Goal: Information Seeking & Learning: Learn about a topic

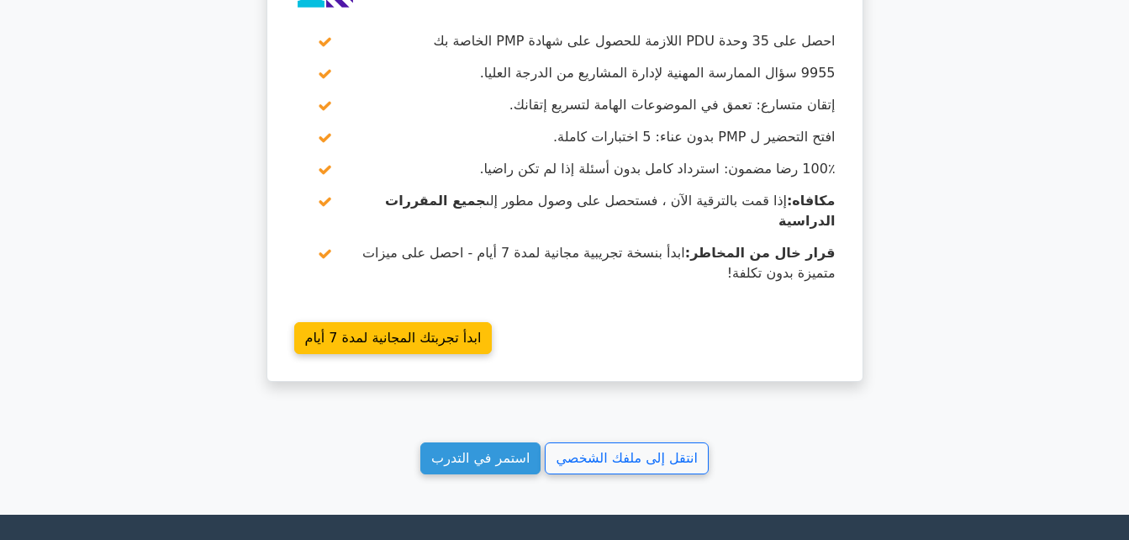
scroll to position [1513, 0]
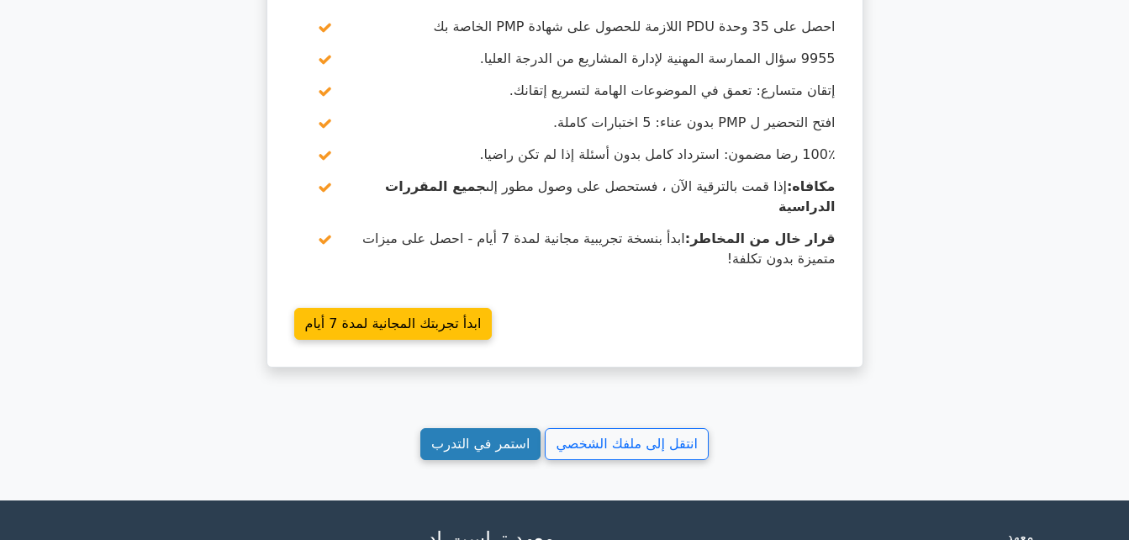
click at [493, 428] on link "استمر في التدرب" at bounding box center [480, 444] width 120 height 32
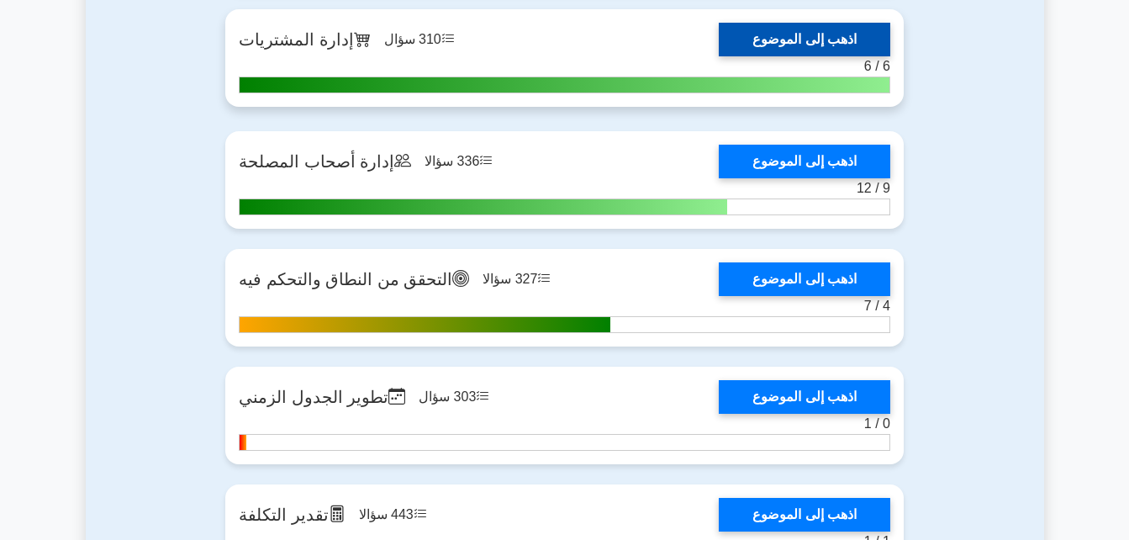
scroll to position [2354, 0]
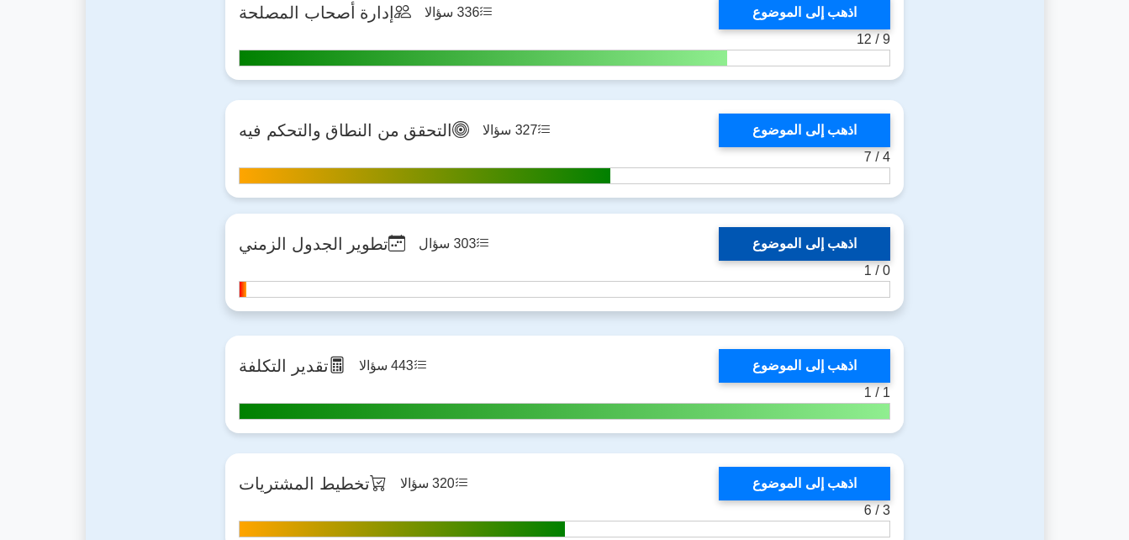
click at [773, 249] on link "اذهب إلى الموضوع" at bounding box center [805, 244] width 172 height 34
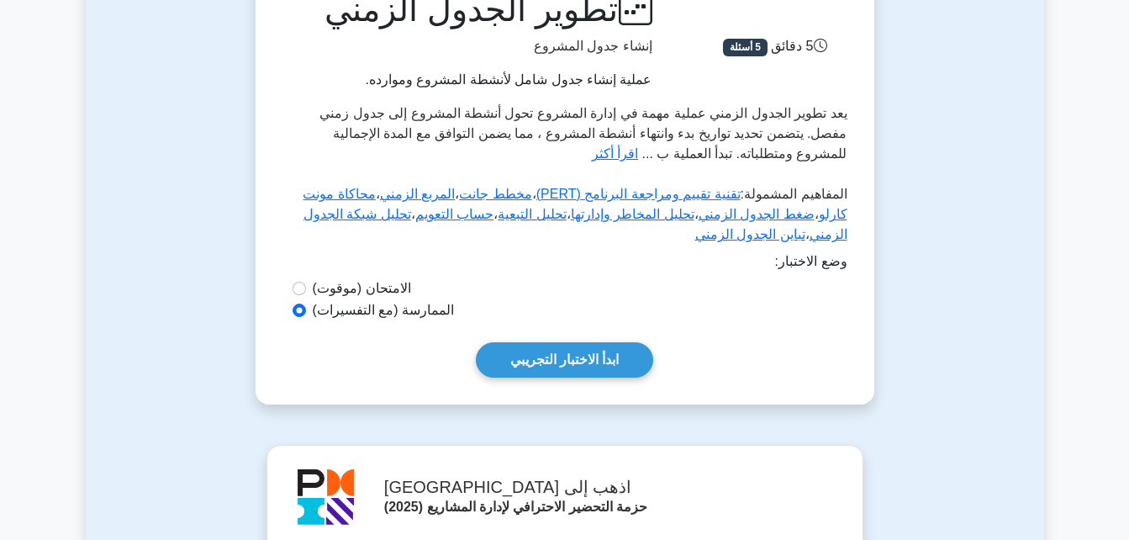
scroll to position [252, 0]
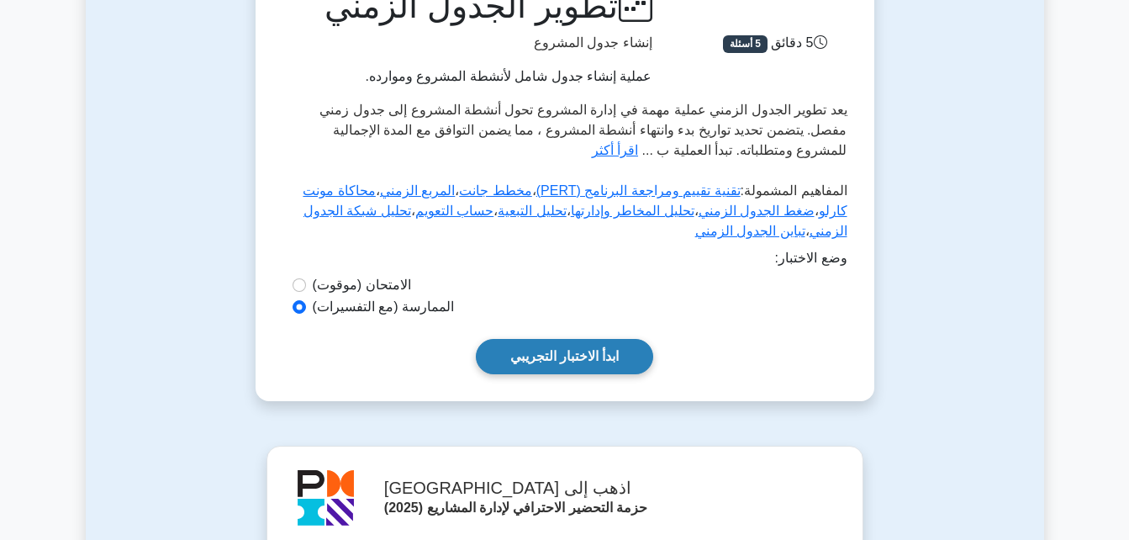
click at [571, 351] on link "ابدأ الاختبار التجريبي" at bounding box center [565, 356] width 178 height 35
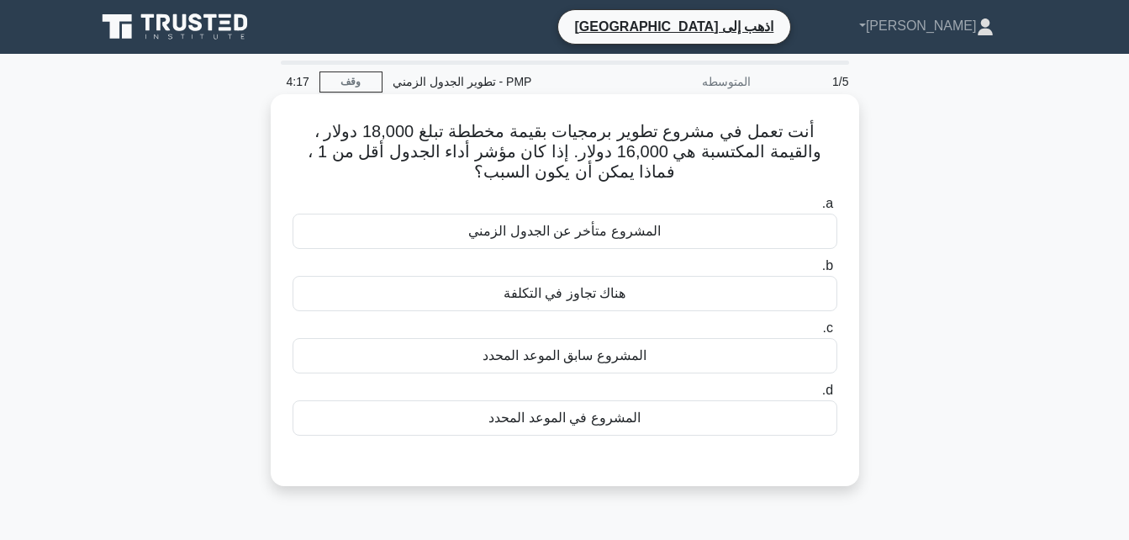
click at [586, 357] on div "المشروع سابق الموعد المحدد" at bounding box center [565, 355] width 545 height 35
click at [837, 334] on input "c. المشروع سابق الموعد المحدد" at bounding box center [837, 328] width 0 height 11
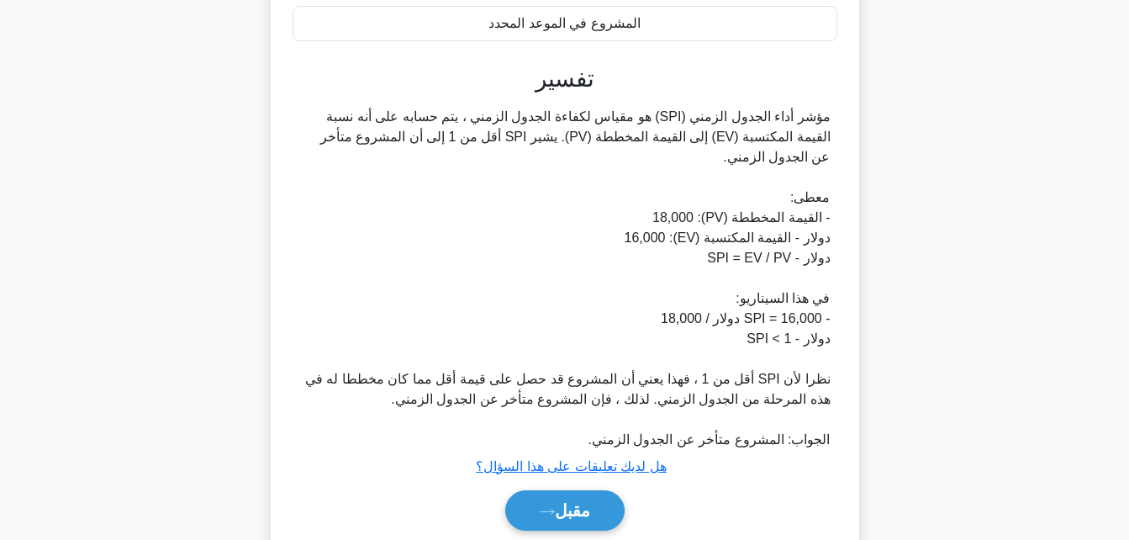
scroll to position [420, 0]
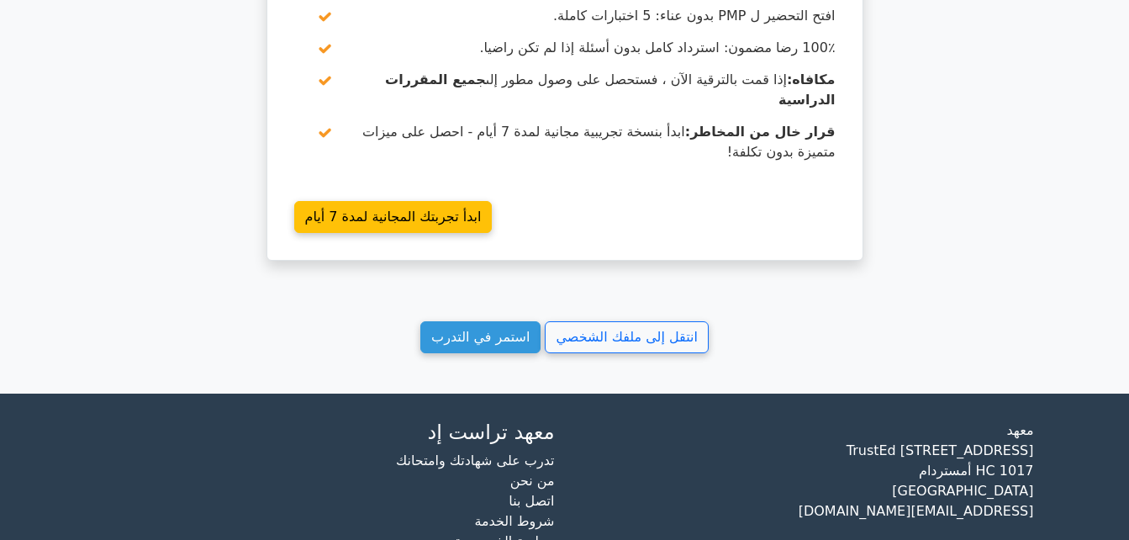
scroll to position [1632, 0]
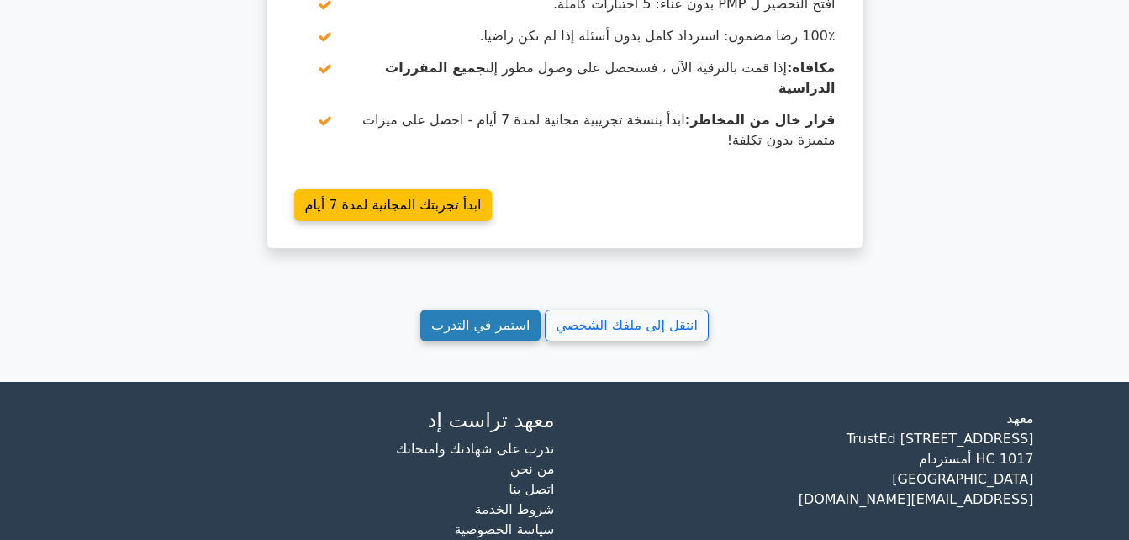
click at [479, 309] on link "استمر في التدرب" at bounding box center [480, 325] width 120 height 32
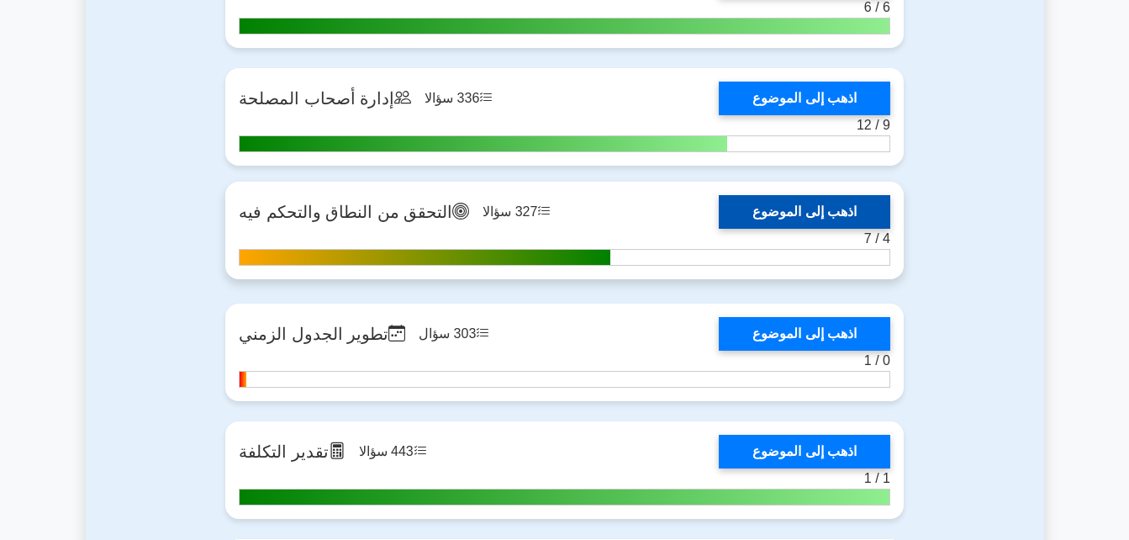
scroll to position [2270, 0]
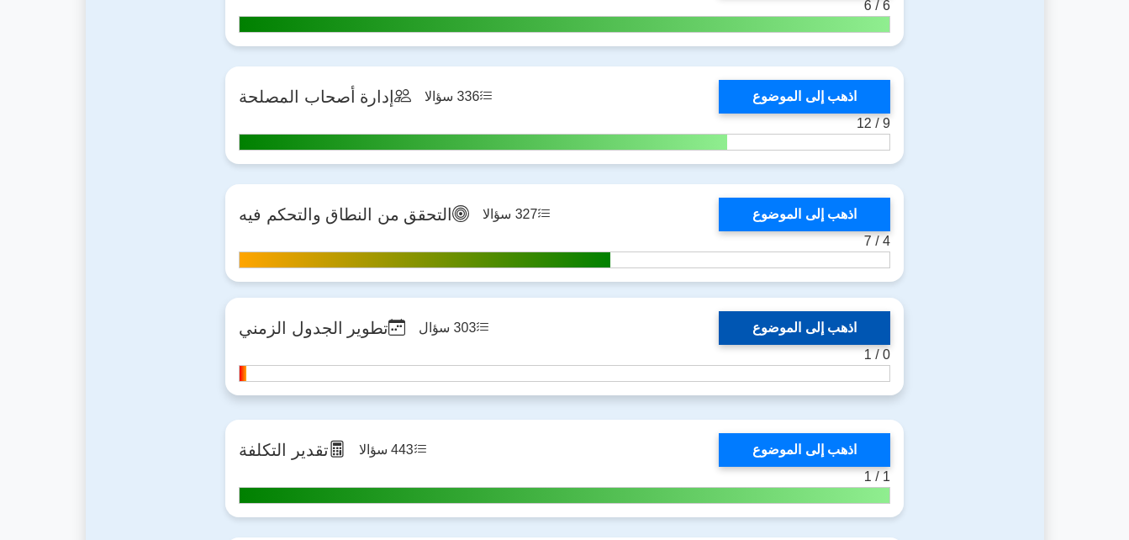
click at [826, 325] on link "اذهب إلى الموضوع" at bounding box center [805, 328] width 172 height 34
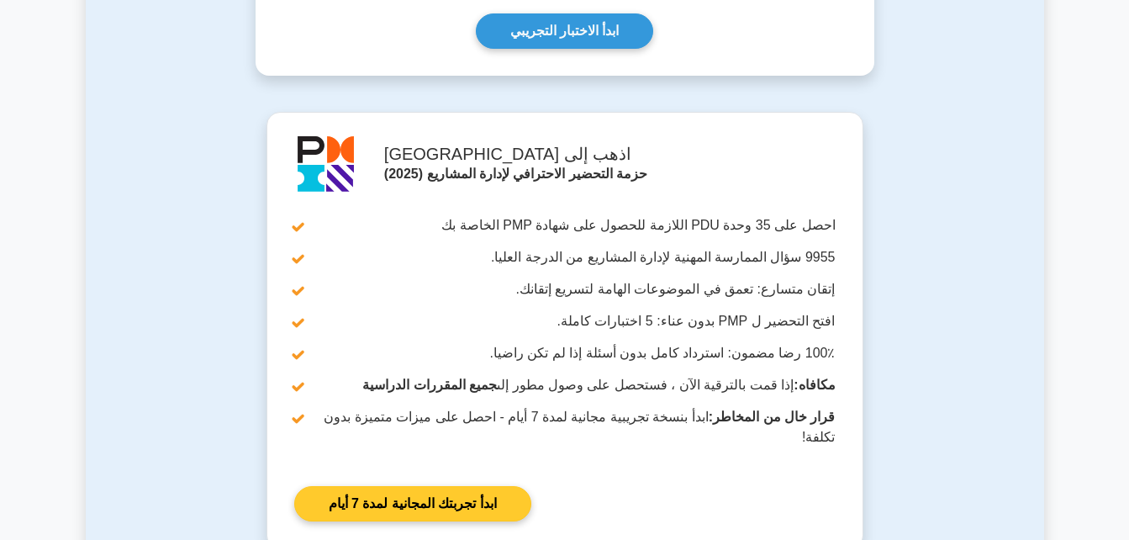
scroll to position [589, 0]
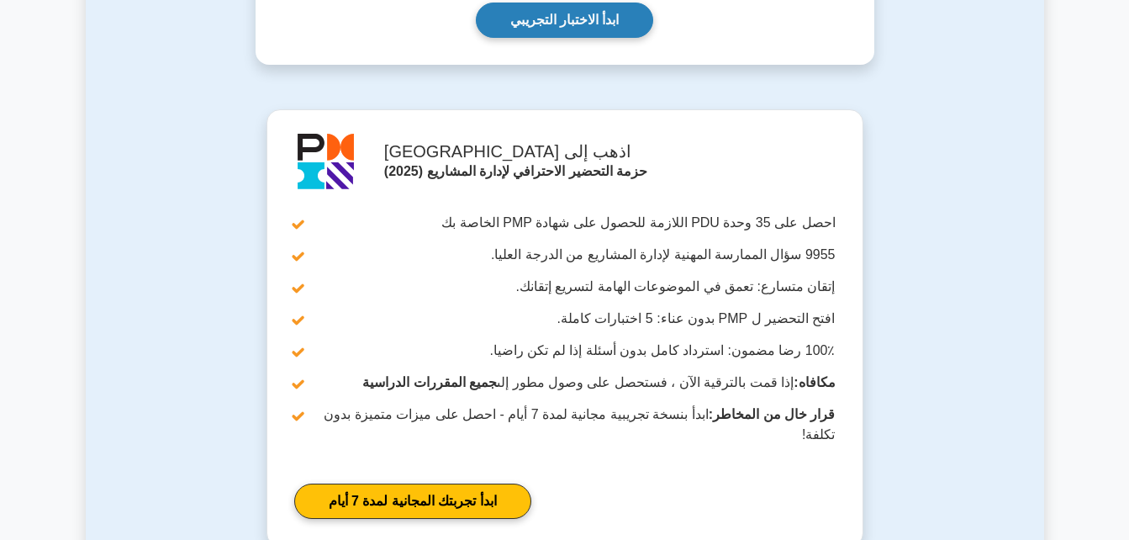
click at [547, 24] on link "ابدأ الاختبار التجريبي" at bounding box center [565, 20] width 178 height 35
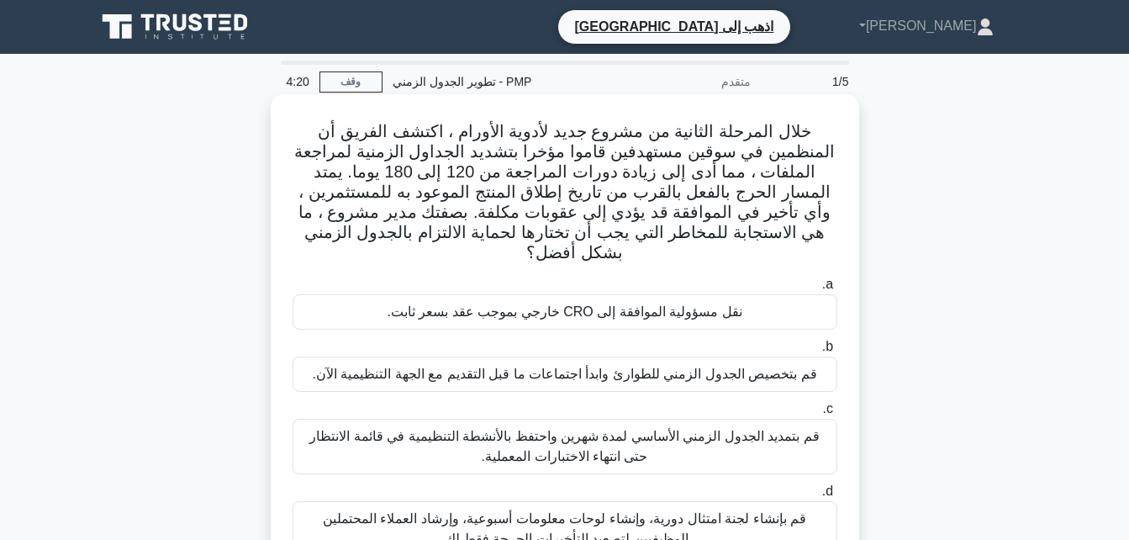
scroll to position [84, 0]
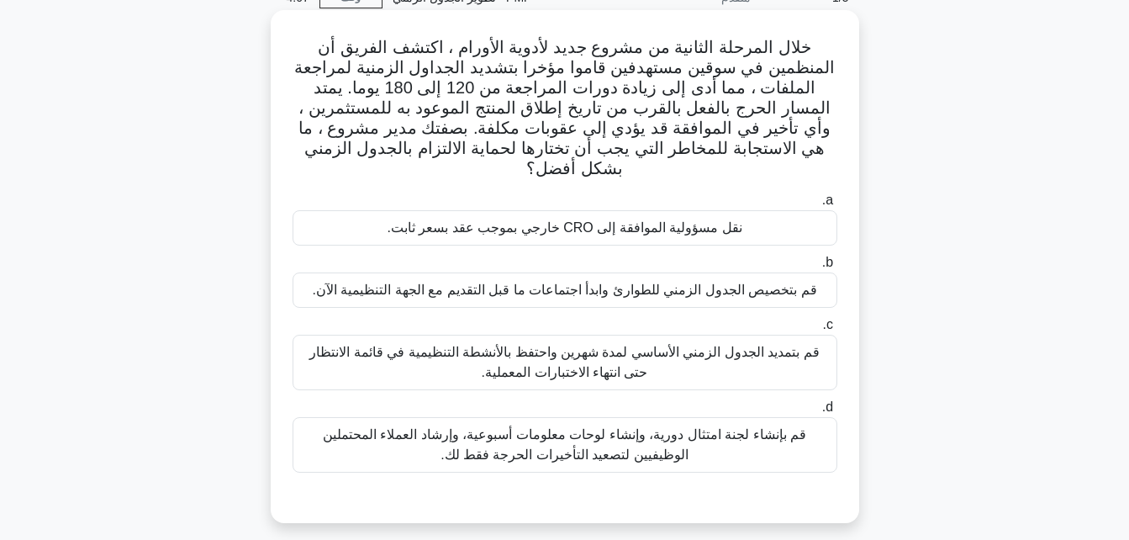
click at [679, 272] on div "قم بتخصيص الجدول الزمني للطوارئ وابدأ اجتماعات ما قبل التقديم مع الجهة التنظيمي…" at bounding box center [565, 289] width 545 height 35
click at [837, 268] on input "b. قم بتخصيص الجدول الزمني للطوارئ وابدأ اجتماعات ما قبل التقديم مع الجهة التنظ…" at bounding box center [837, 262] width 0 height 11
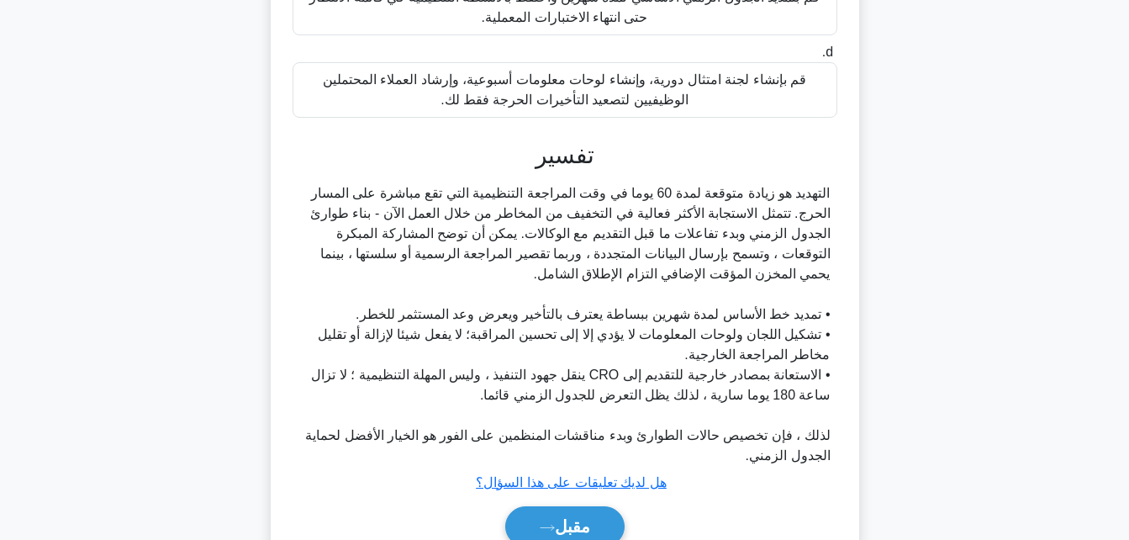
scroll to position [498, 0]
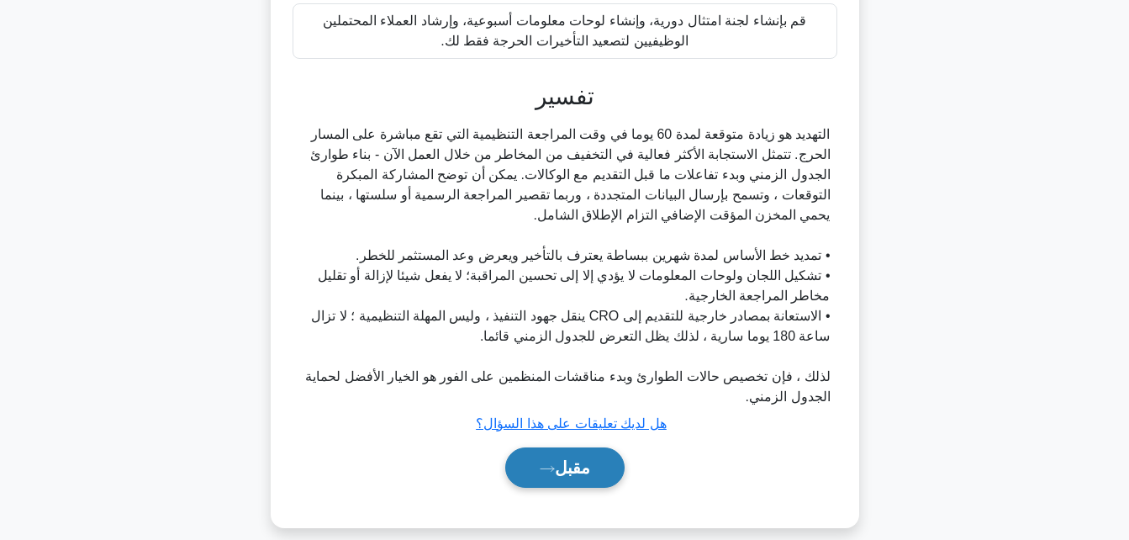
click at [586, 466] on button "مقبل" at bounding box center [564, 467] width 119 height 40
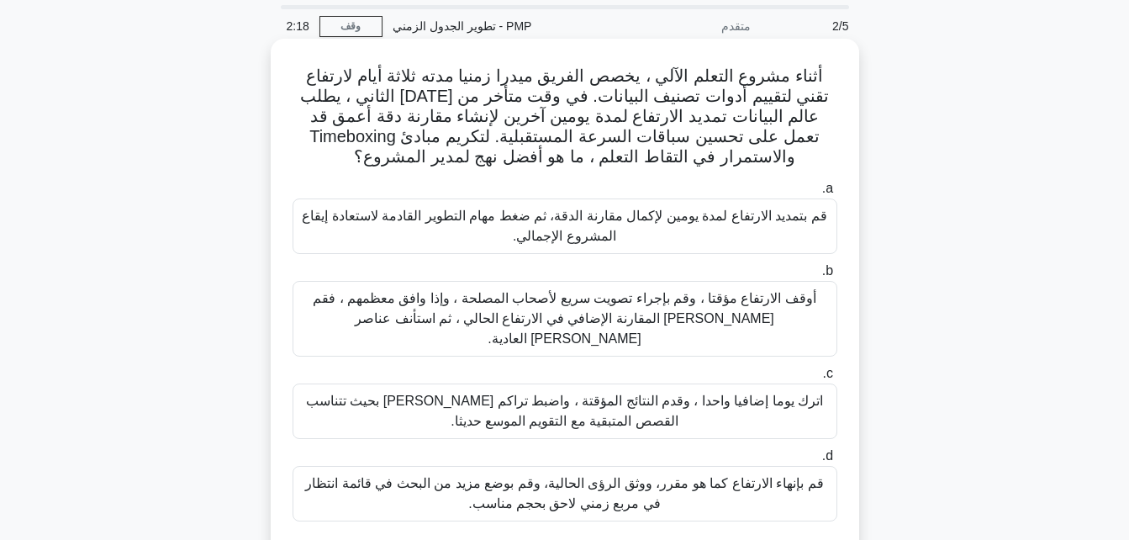
scroll to position [84, 0]
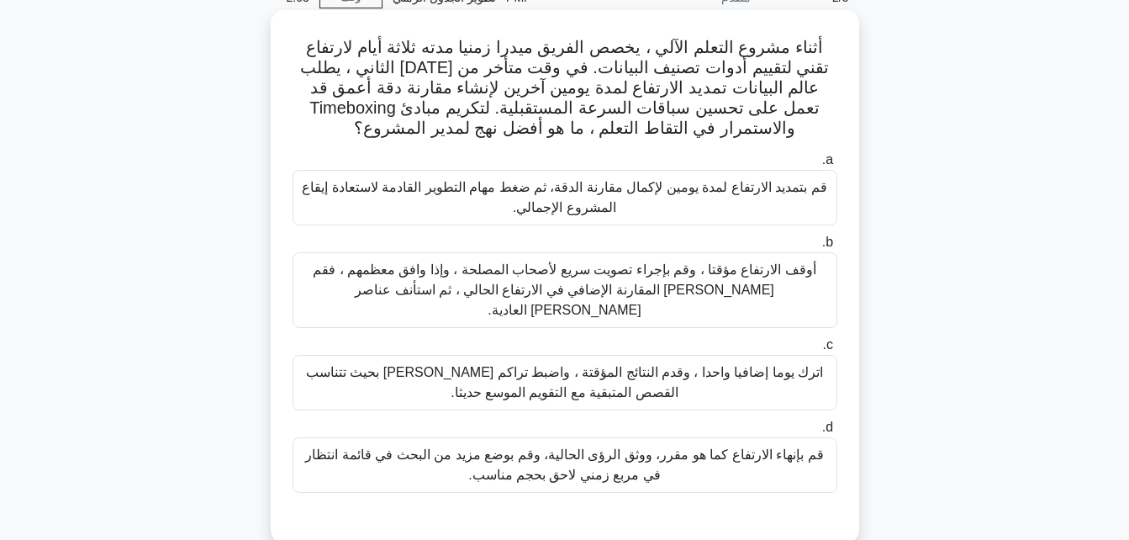
click at [604, 446] on div "قم بإنهاء الارتفاع كما هو مقرر، ووثق الرؤى الحالية، وقم بوضع مزيد من البحث في ق…" at bounding box center [565, 464] width 545 height 55
click at [837, 433] on input "d. قم بإنهاء الارتفاع كما هو مقرر، ووثق الرؤى الحالية، وقم بوضع مزيد من البحث ف…" at bounding box center [837, 427] width 0 height 11
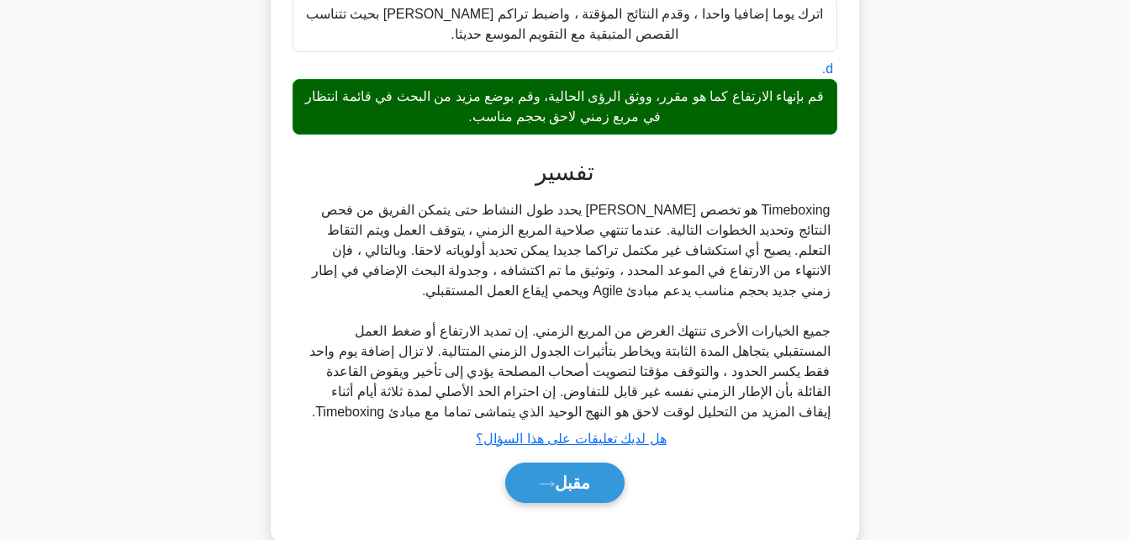
scroll to position [457, 0]
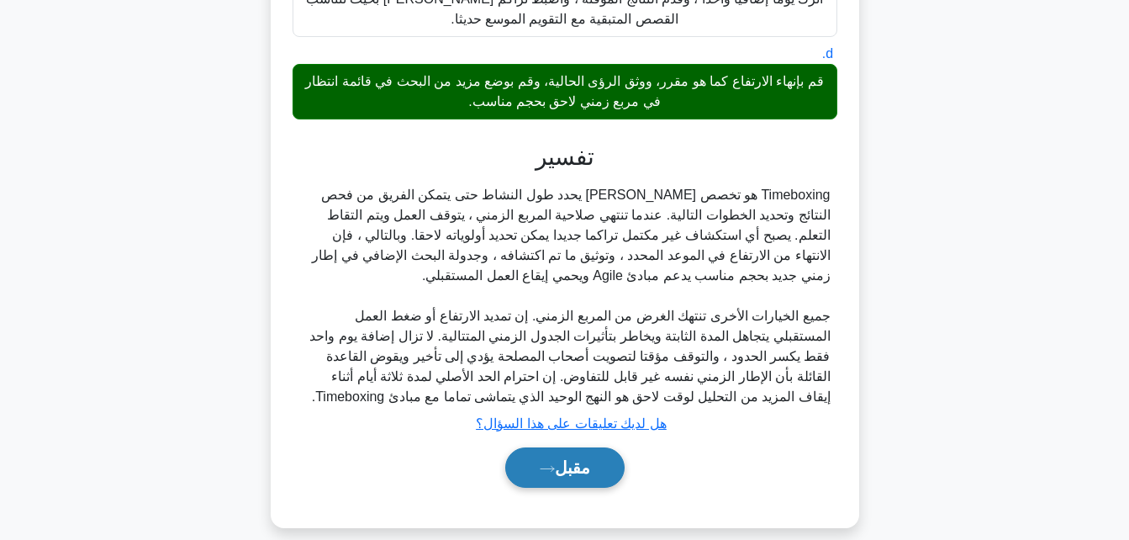
click at [583, 458] on font "مقبل" at bounding box center [572, 467] width 35 height 18
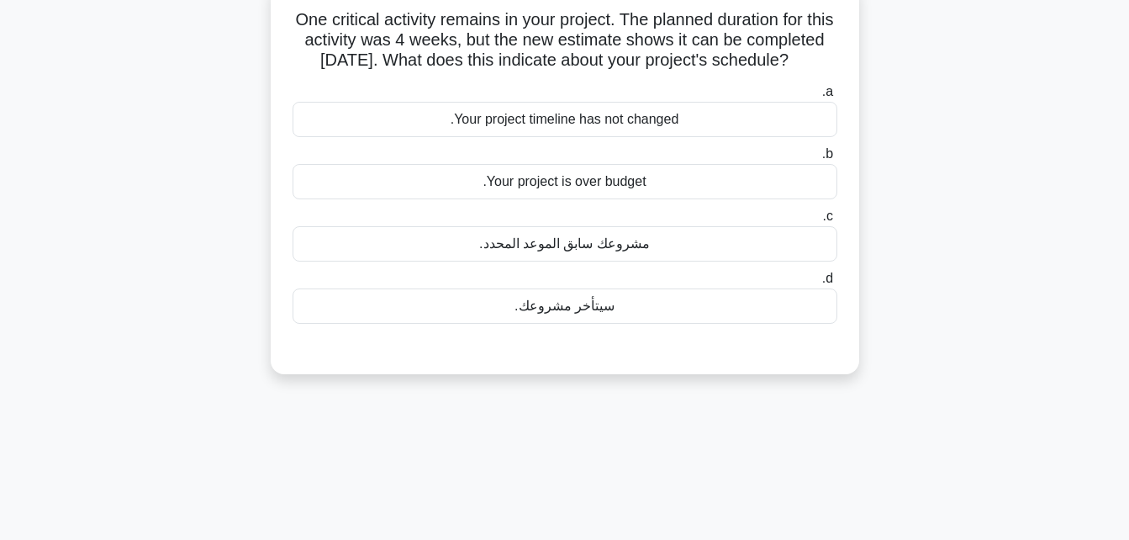
scroll to position [0, 0]
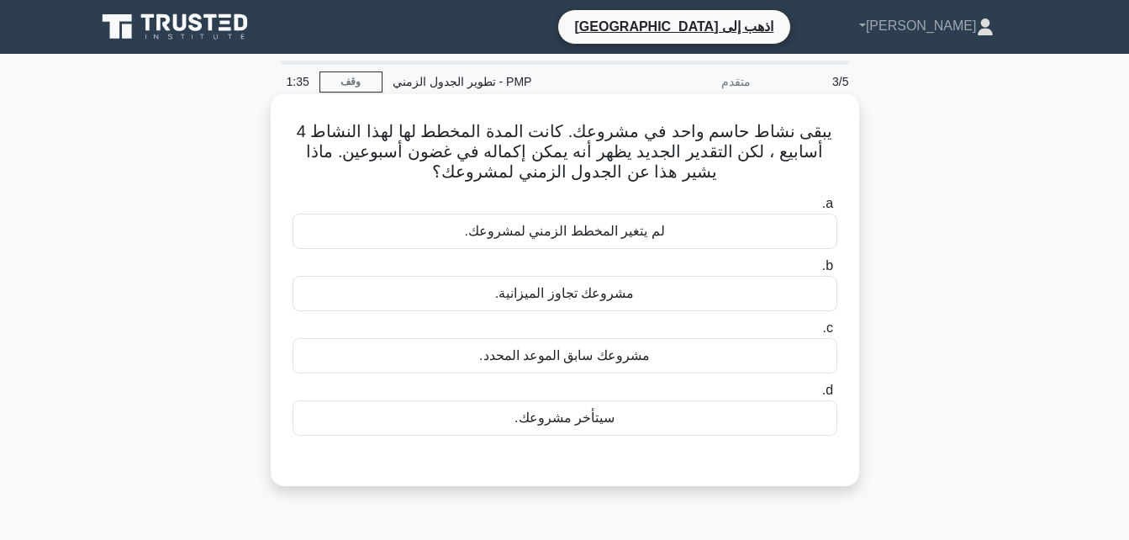
click at [617, 362] on div "مشروعك سابق الموعد المحدد." at bounding box center [565, 355] width 545 height 35
click at [837, 334] on input "c. مشروعك سابق الموعد المحدد." at bounding box center [837, 328] width 0 height 11
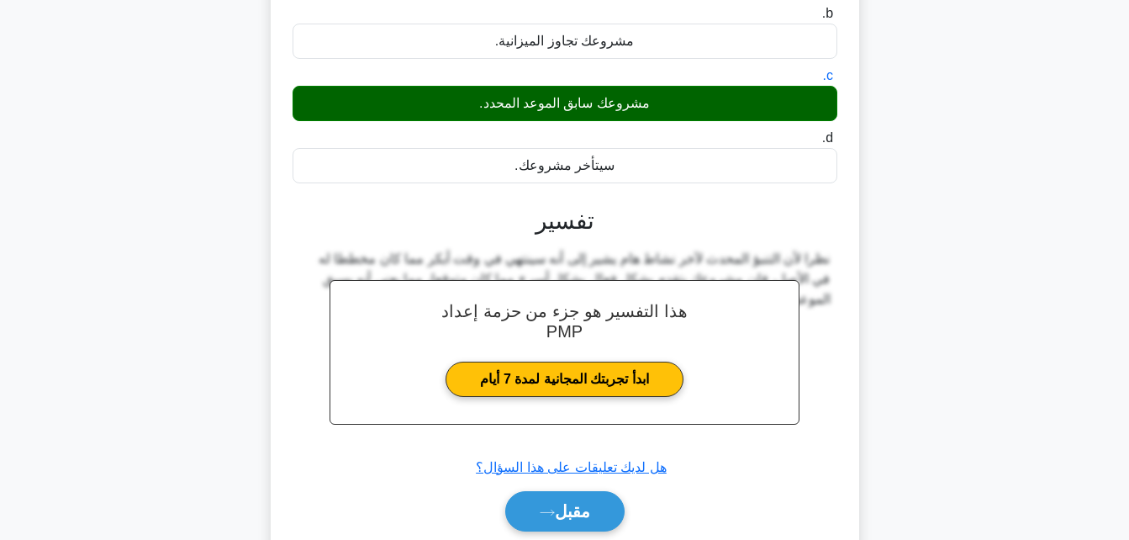
scroll to position [336, 0]
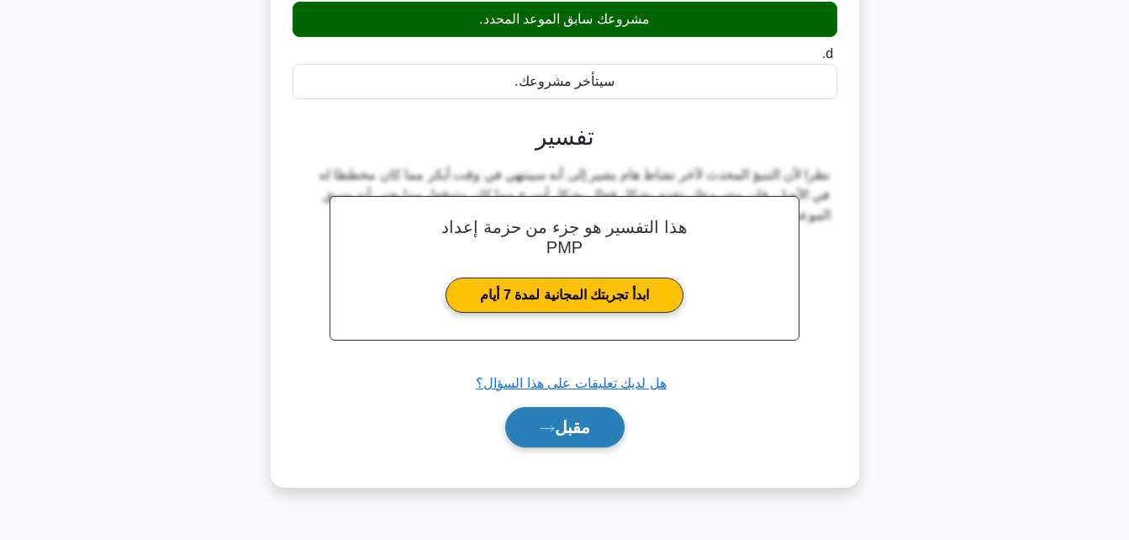
click at [589, 430] on button "مقبل" at bounding box center [564, 427] width 119 height 40
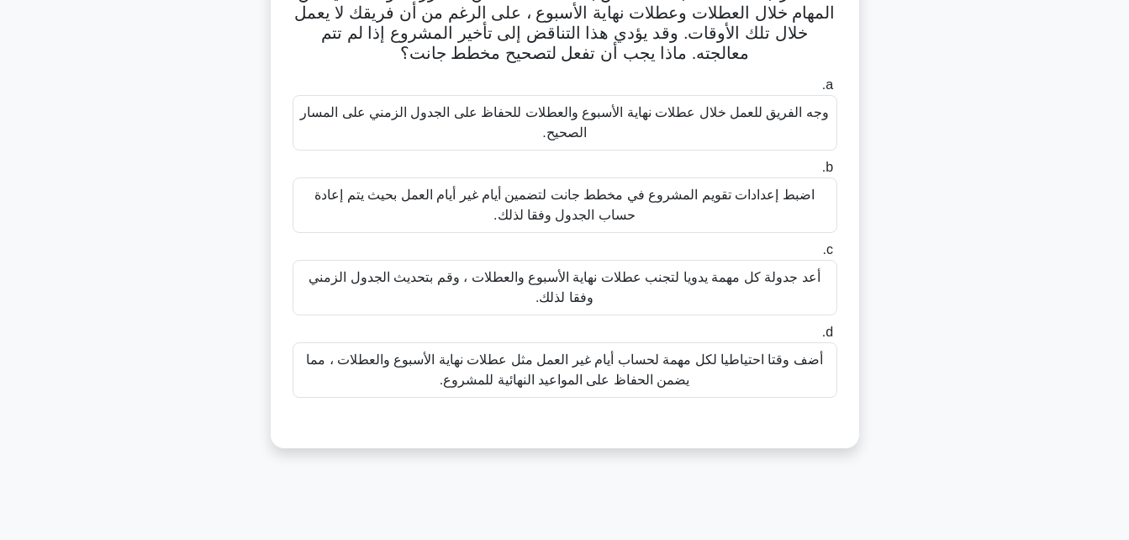
scroll to position [168, 0]
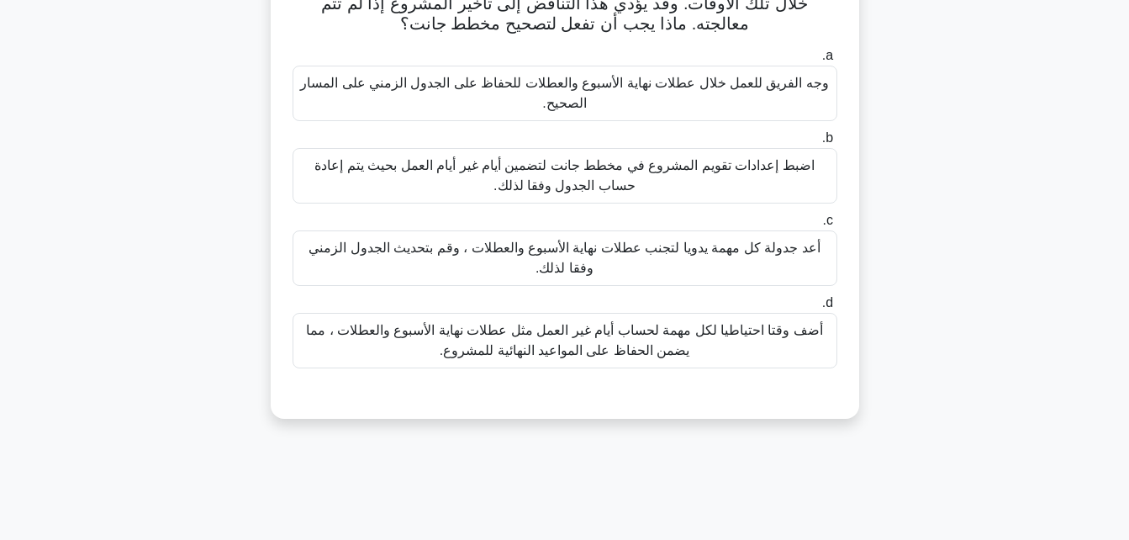
click at [736, 175] on div "اضبط إعدادات تقويم المشروع في مخطط جانت لتضمين أيام غير أيام العمل بحيث يتم إعا…" at bounding box center [565, 175] width 545 height 55
click at [837, 144] on input "b. اضبط إعدادات تقويم المشروع في مخطط جانت لتضمين أيام غير أيام العمل بحيث يتم …" at bounding box center [837, 138] width 0 height 11
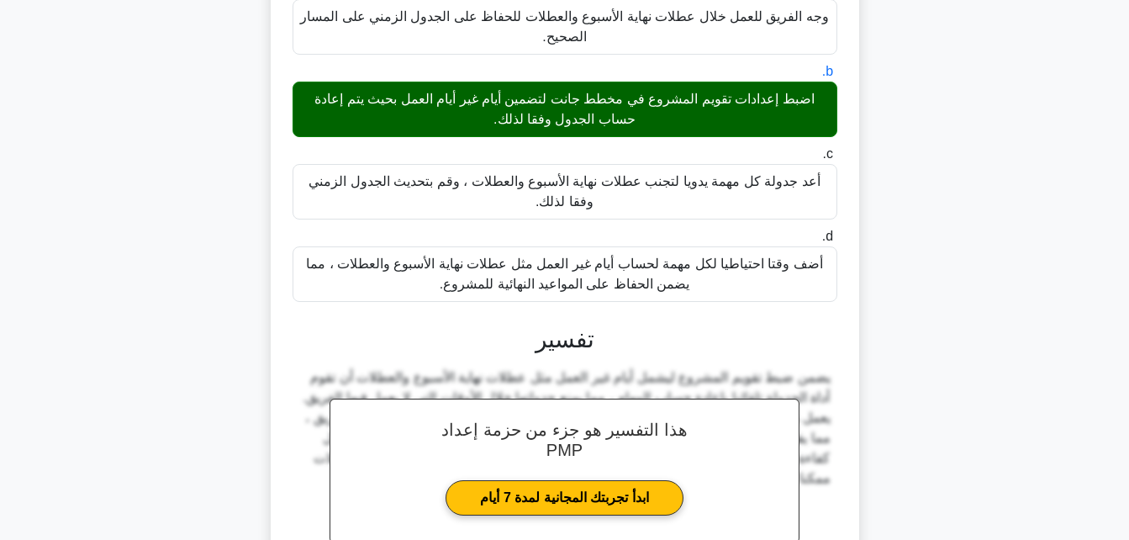
scroll to position [417, 0]
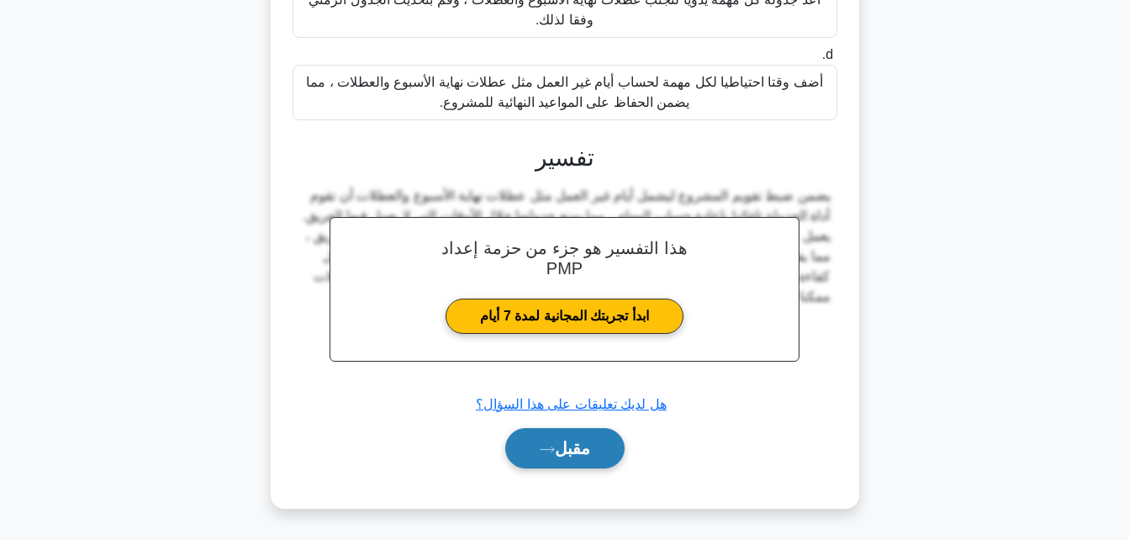
click at [578, 451] on font "مقبل" at bounding box center [572, 448] width 35 height 18
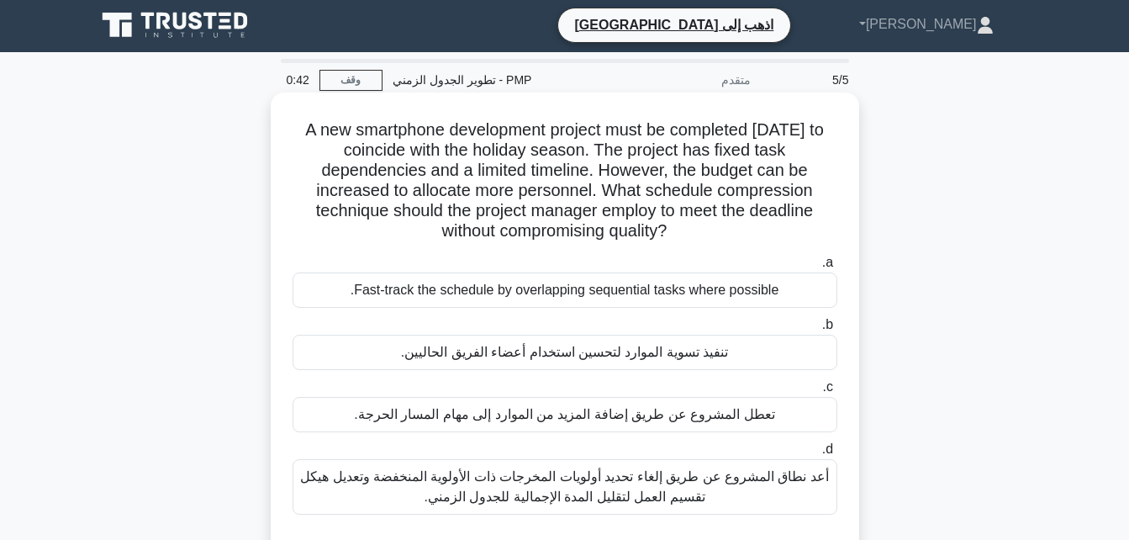
scroll to position [0, 0]
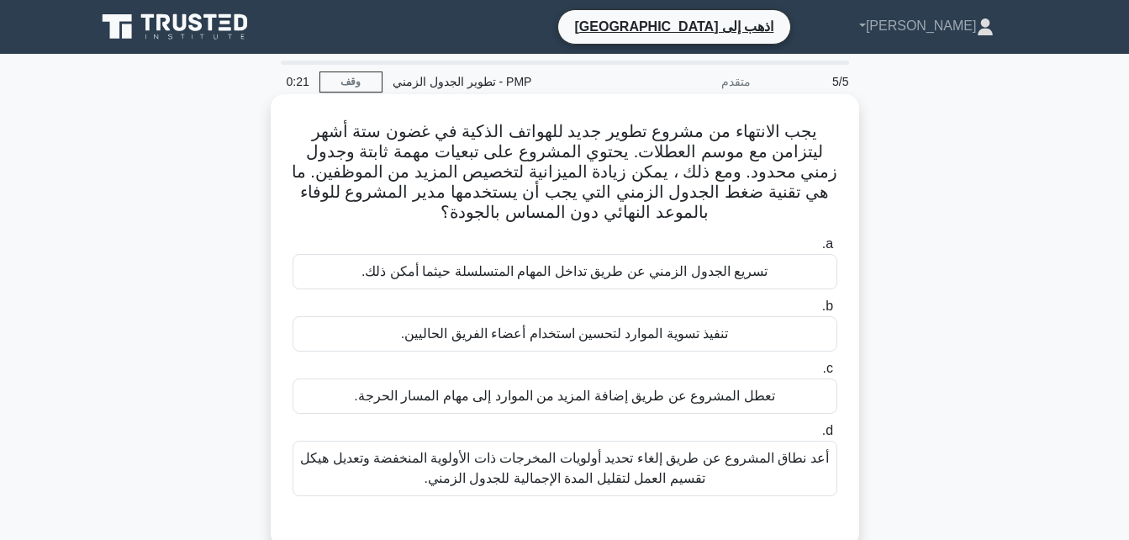
click at [647, 455] on div "أعد نطاق المشروع عن طريق إلغاء تحديد أولويات المخرجات ذات الأولوية المنخفضة وتع…" at bounding box center [565, 468] width 545 height 55
click at [837, 436] on input "d. أعد نطاق المشروع عن طريق إلغاء تحديد أولويات المخرجات ذات الأولوية المنخفضة …" at bounding box center [837, 430] width 0 height 11
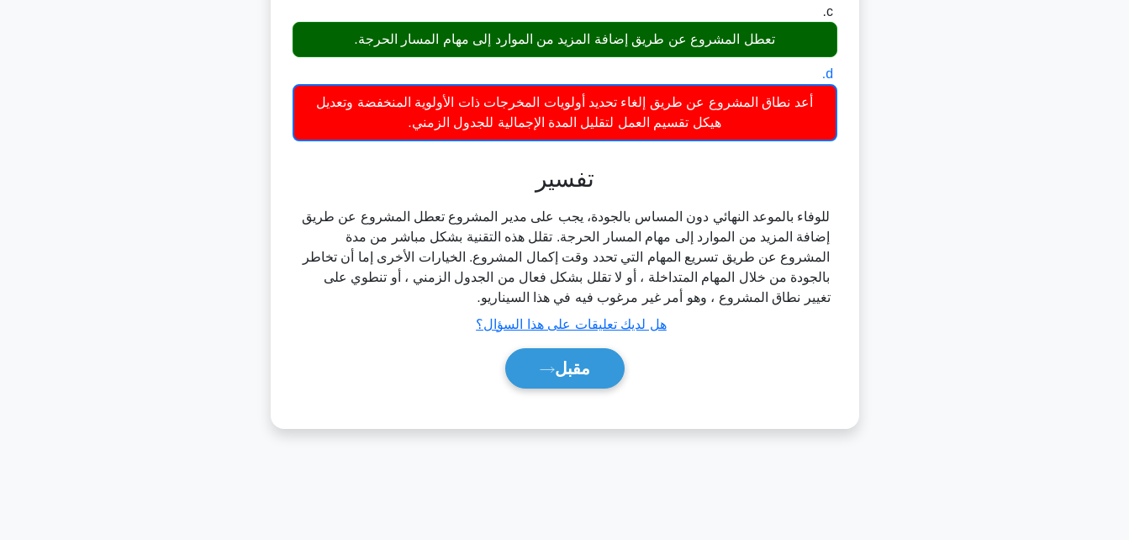
scroll to position [368, 0]
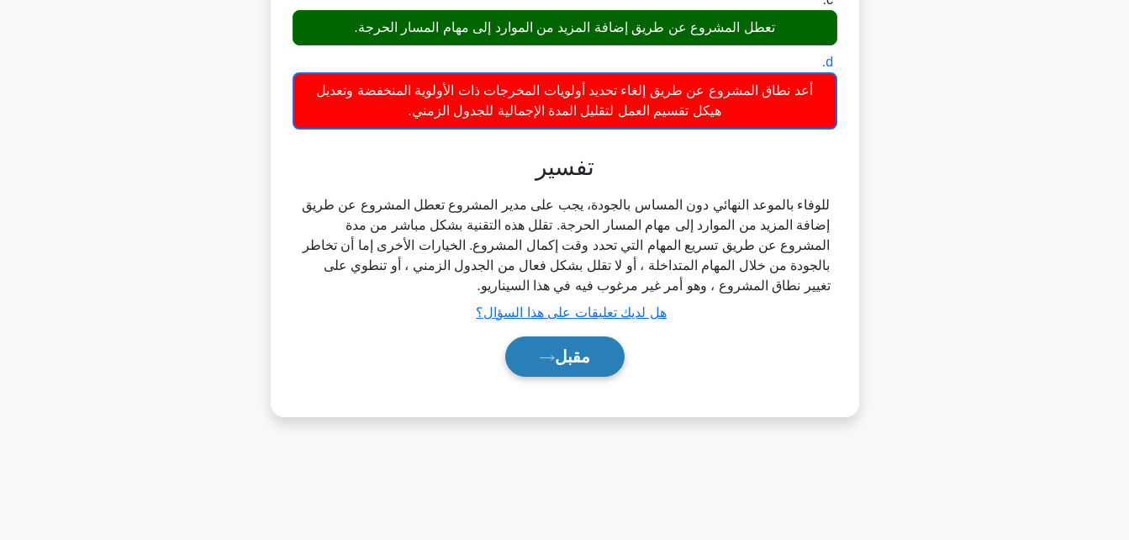
click at [597, 367] on button "مقبل" at bounding box center [564, 356] width 119 height 40
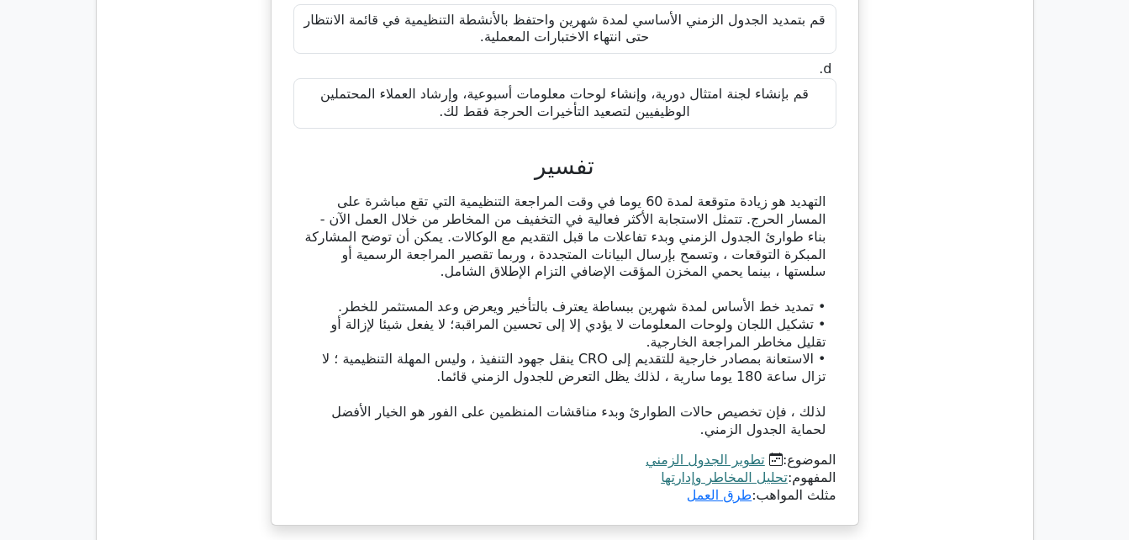
scroll to position [1934, 0]
